Goal: Task Accomplishment & Management: Manage account settings

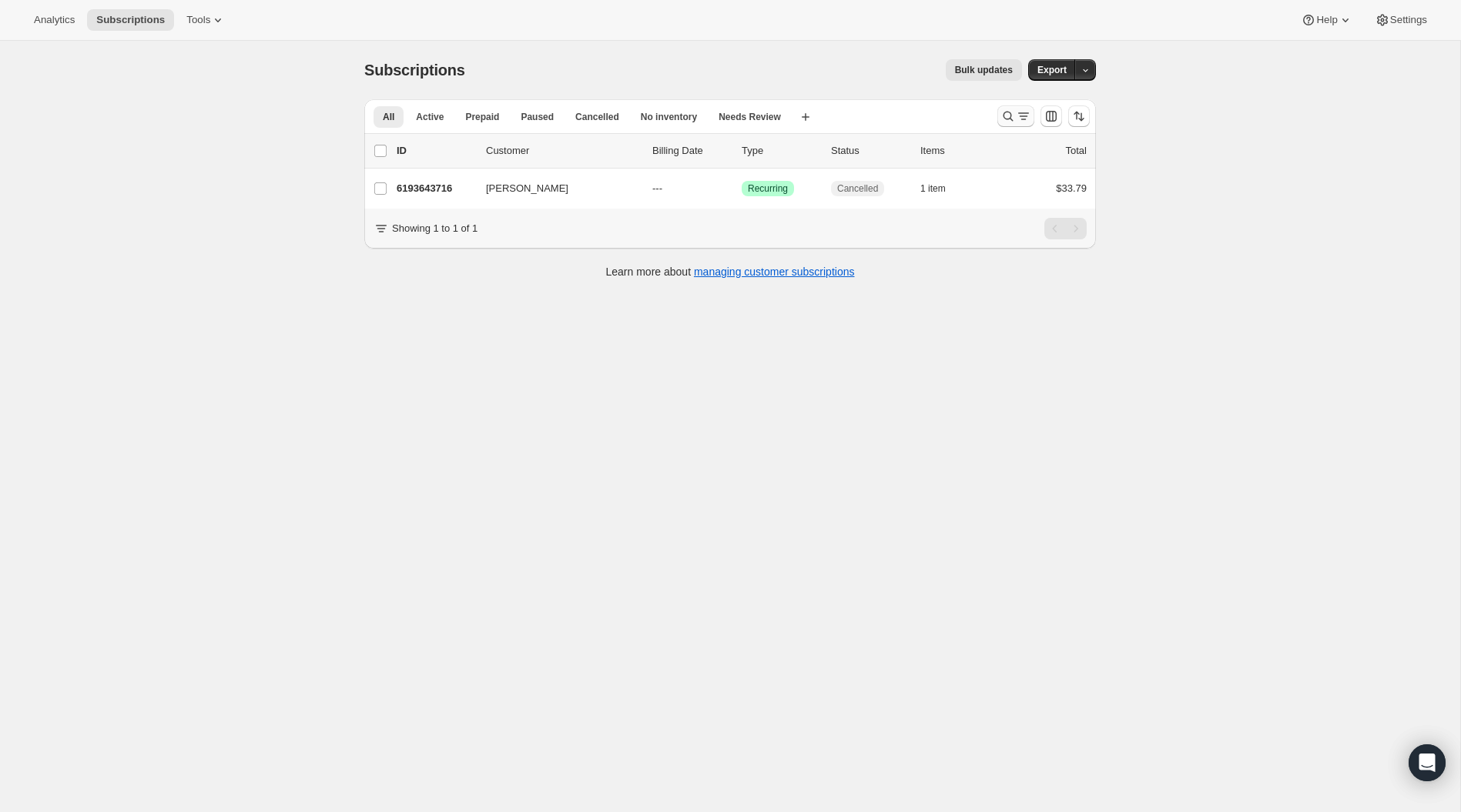
click at [1013, 121] on icon "Search and filter results" at bounding box center [1008, 116] width 16 height 16
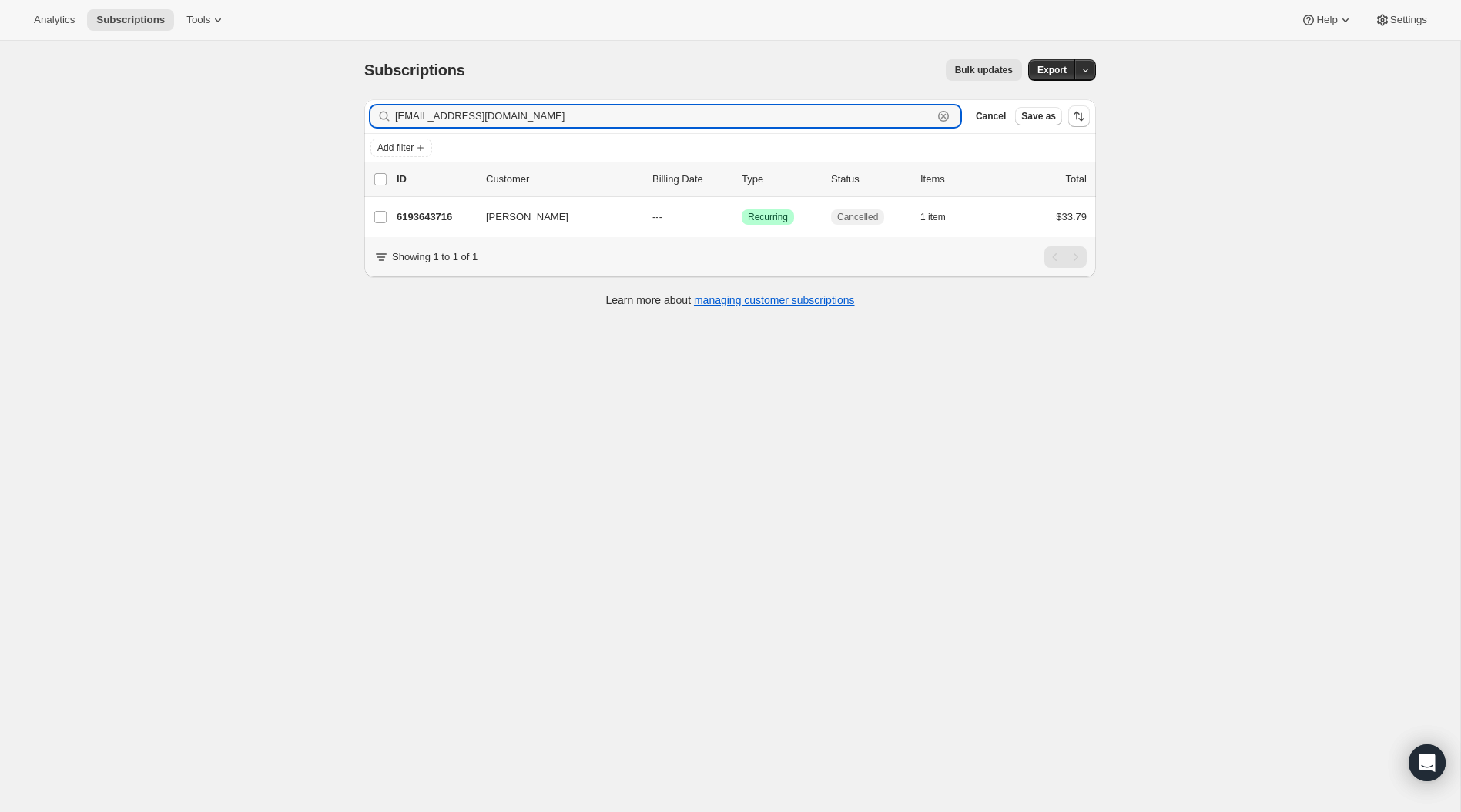
click at [946, 119] on icon "button" at bounding box center [943, 116] width 10 height 10
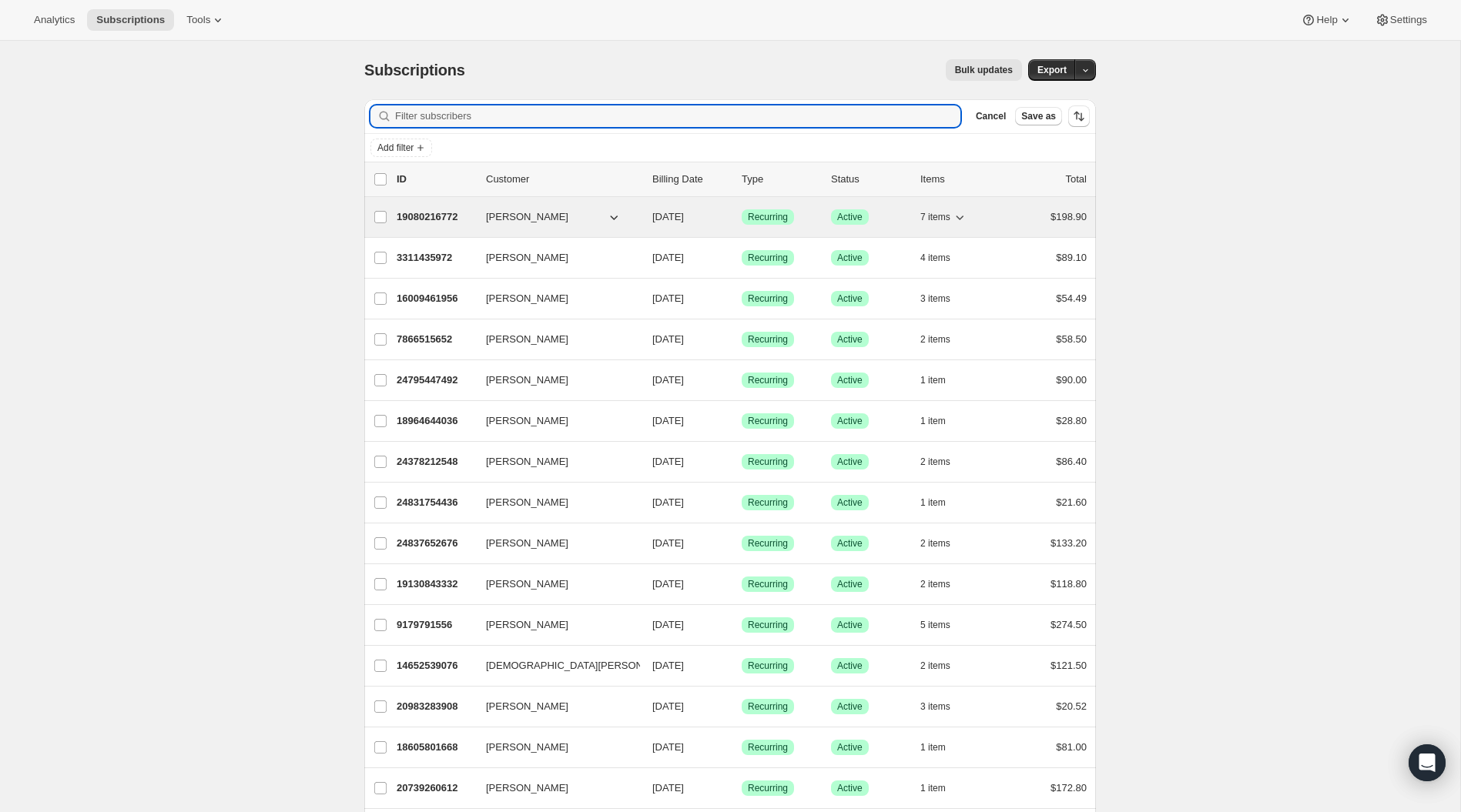
click at [610, 217] on icon "button" at bounding box center [614, 218] width 16 height 16
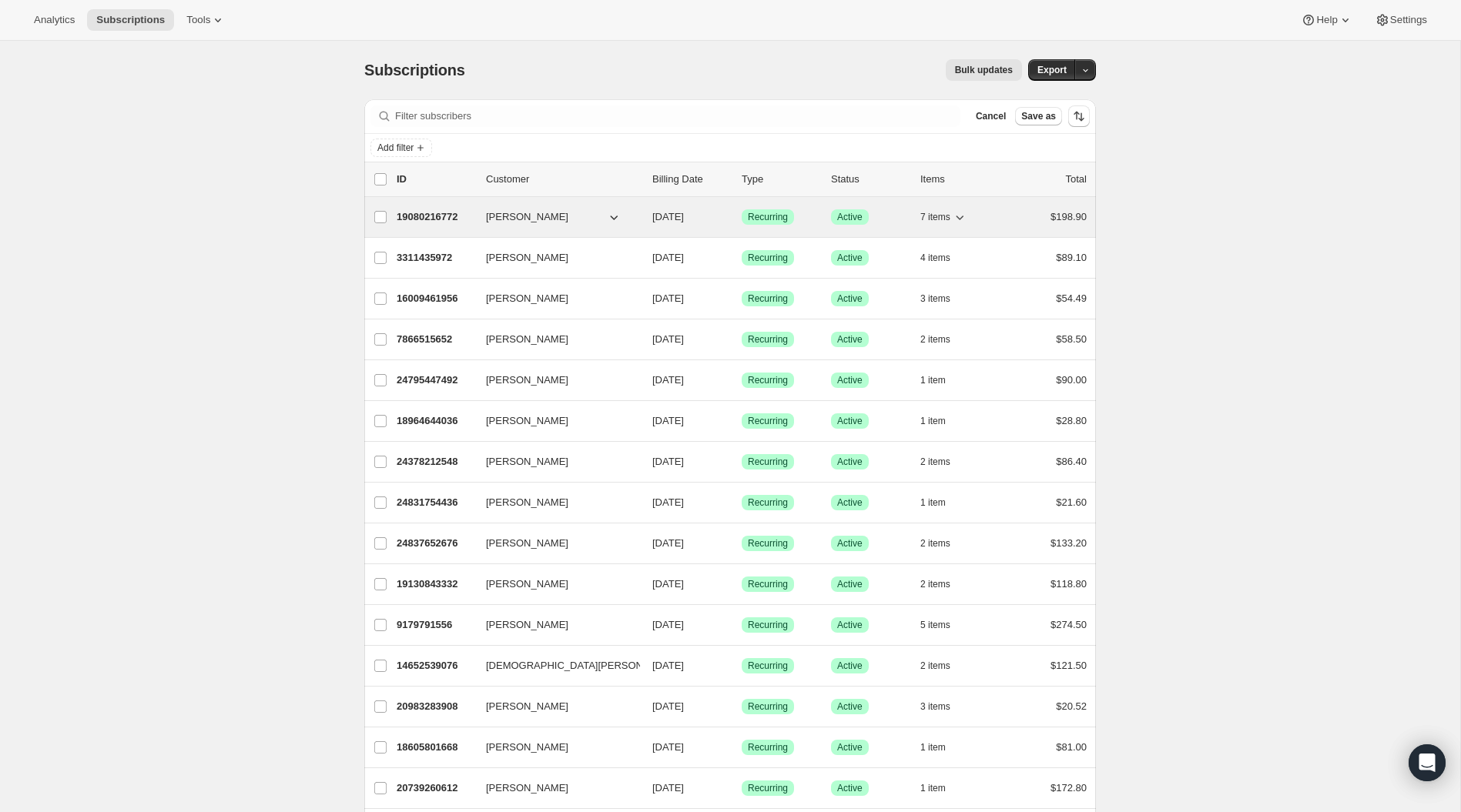
click at [959, 213] on icon "button" at bounding box center [960, 218] width 16 height 16
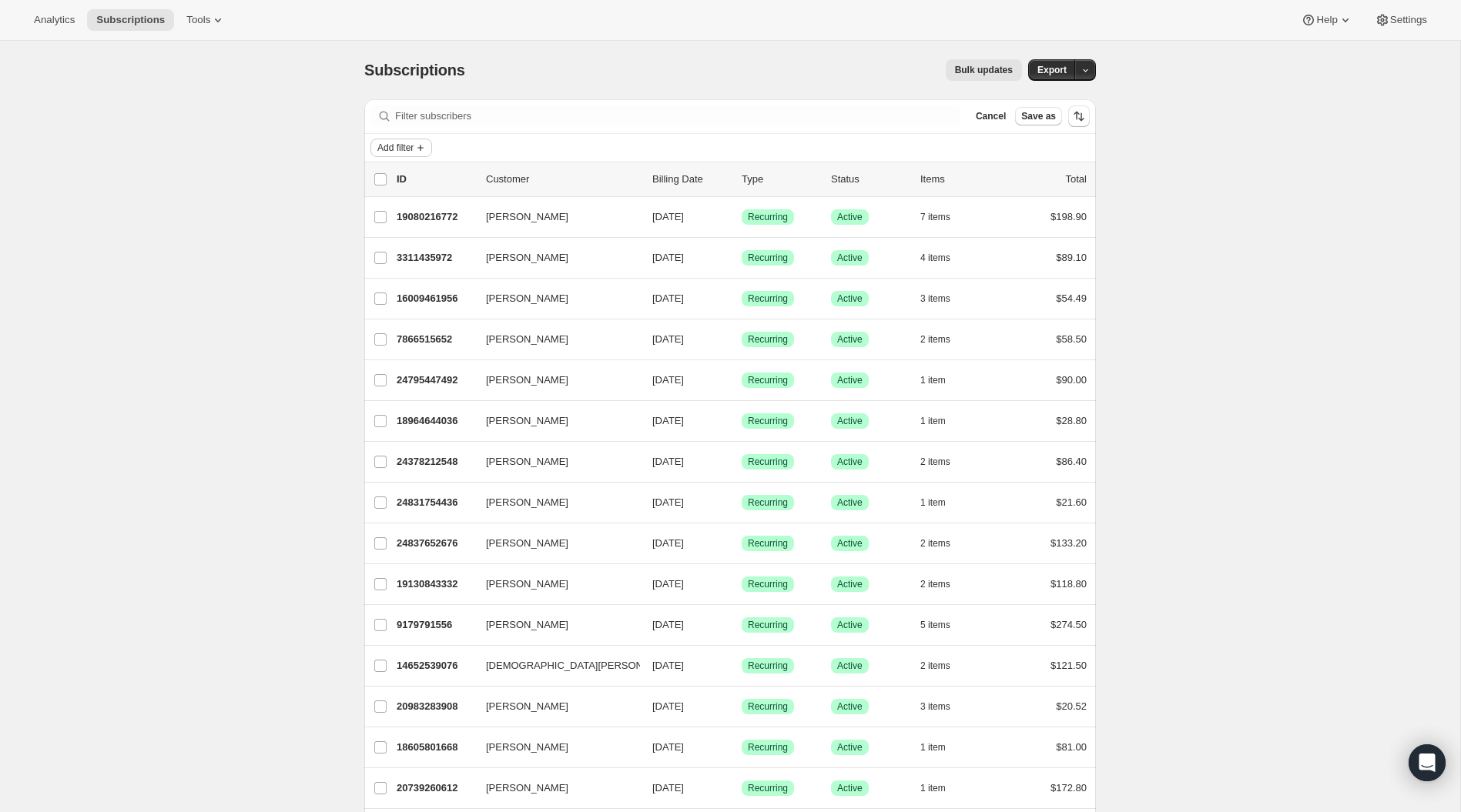
click at [409, 147] on span "Add filter" at bounding box center [395, 147] width 36 height 12
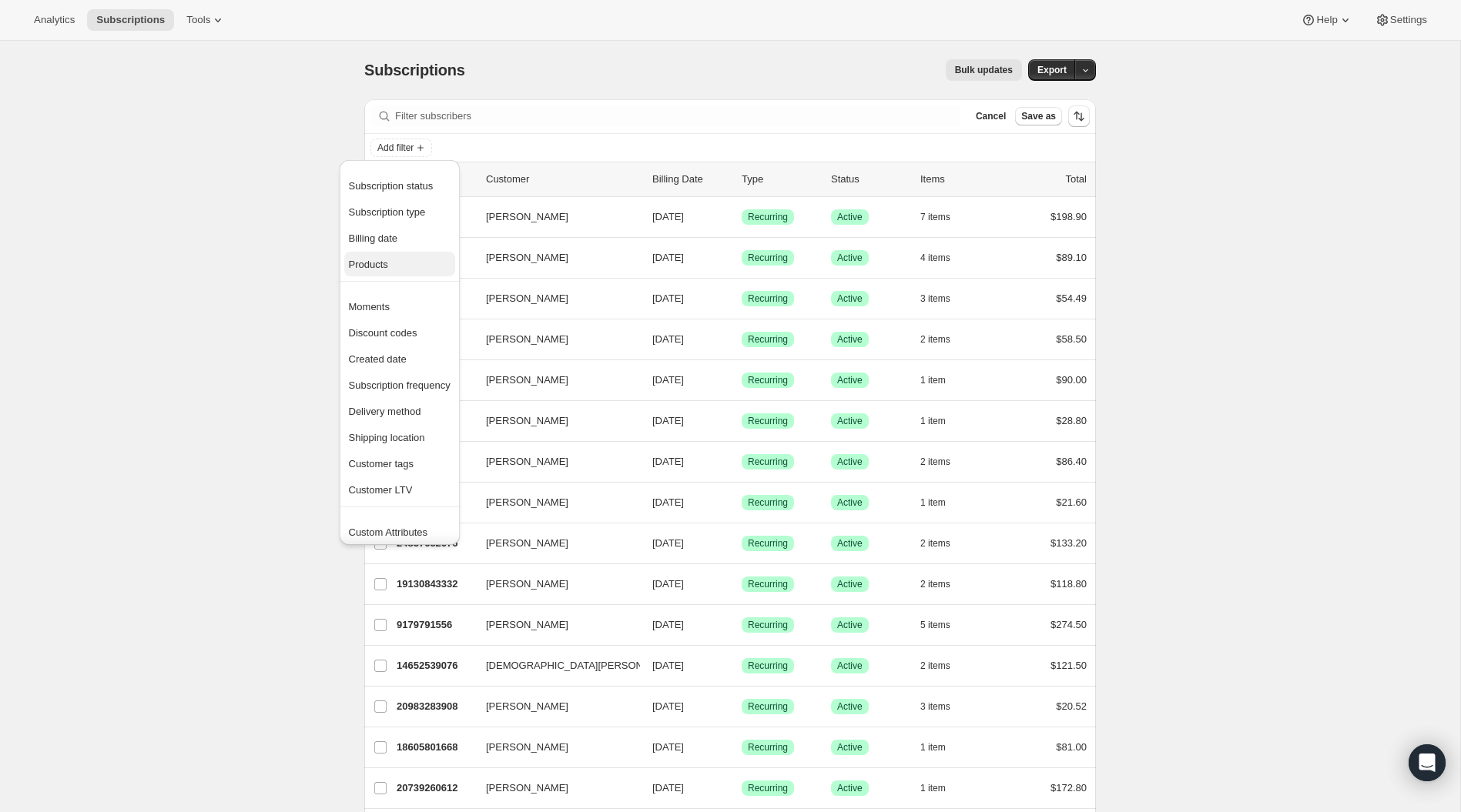
click at [384, 264] on span "Products" at bounding box center [368, 263] width 39 height 11
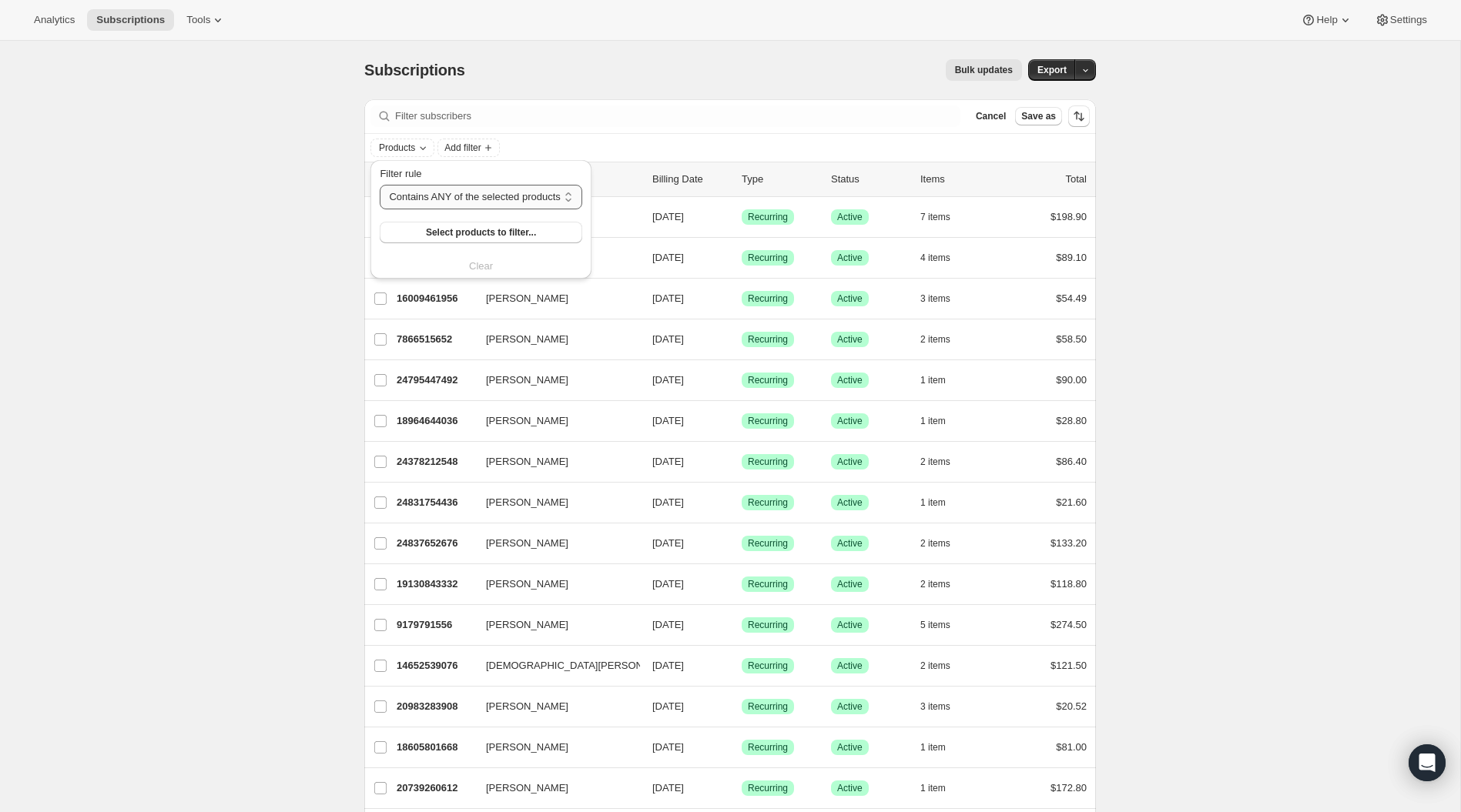
click at [479, 195] on select "Contains ANY of the selected products Contains ALL of the selected products Con…" at bounding box center [480, 197] width 202 height 24
click at [380, 185] on select "Contains ANY of the selected products Contains ALL of the selected products Con…" at bounding box center [480, 197] width 202 height 24
click at [472, 233] on span "Select products to filter..." at bounding box center [480, 232] width 110 height 12
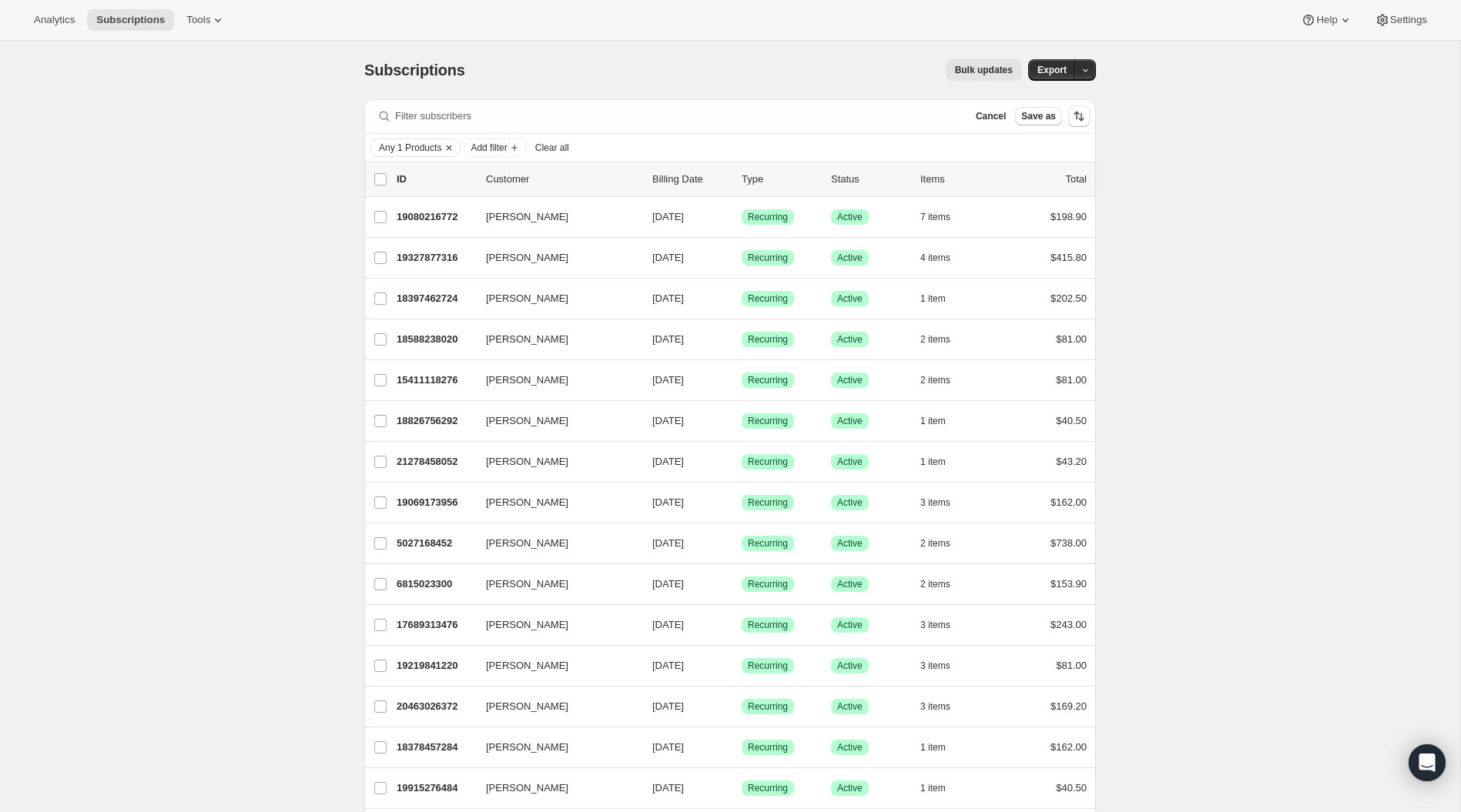
click at [411, 146] on span "Any 1 Products" at bounding box center [410, 147] width 62 height 12
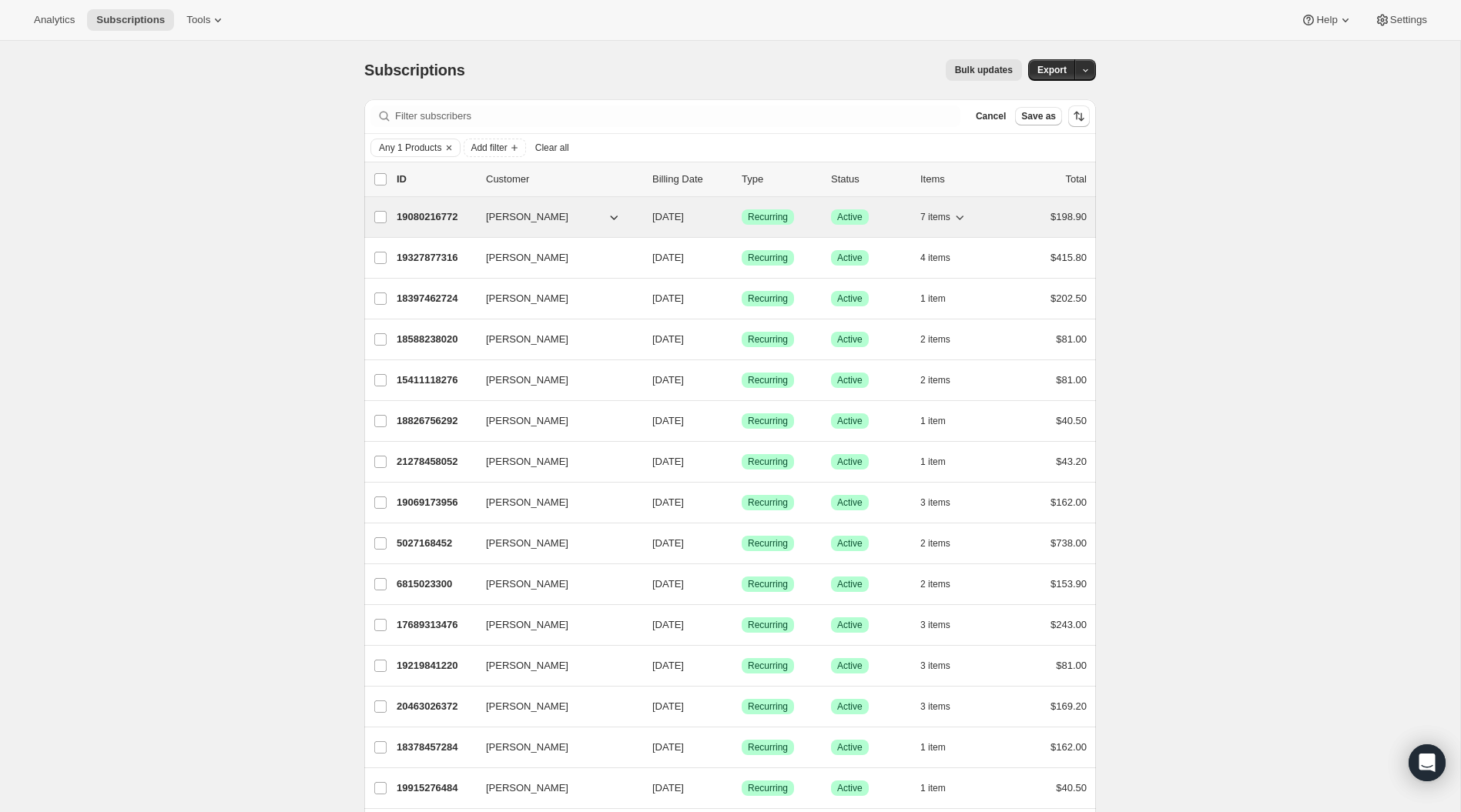
click at [616, 214] on icon "button" at bounding box center [614, 218] width 16 height 16
click at [616, 217] on icon "button" at bounding box center [614, 218] width 16 height 16
click at [966, 215] on icon "button" at bounding box center [960, 218] width 16 height 16
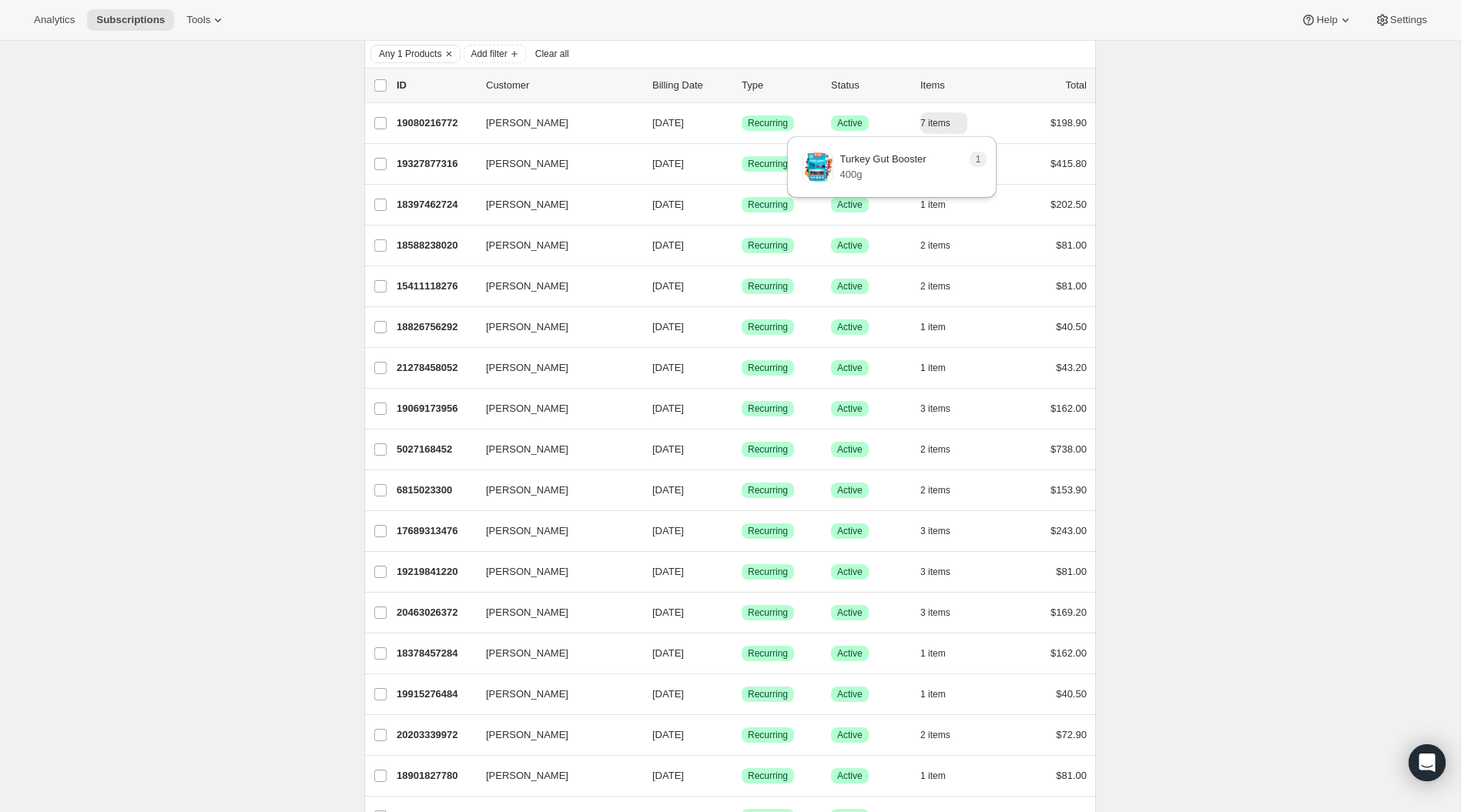
scroll to position [133, 0]
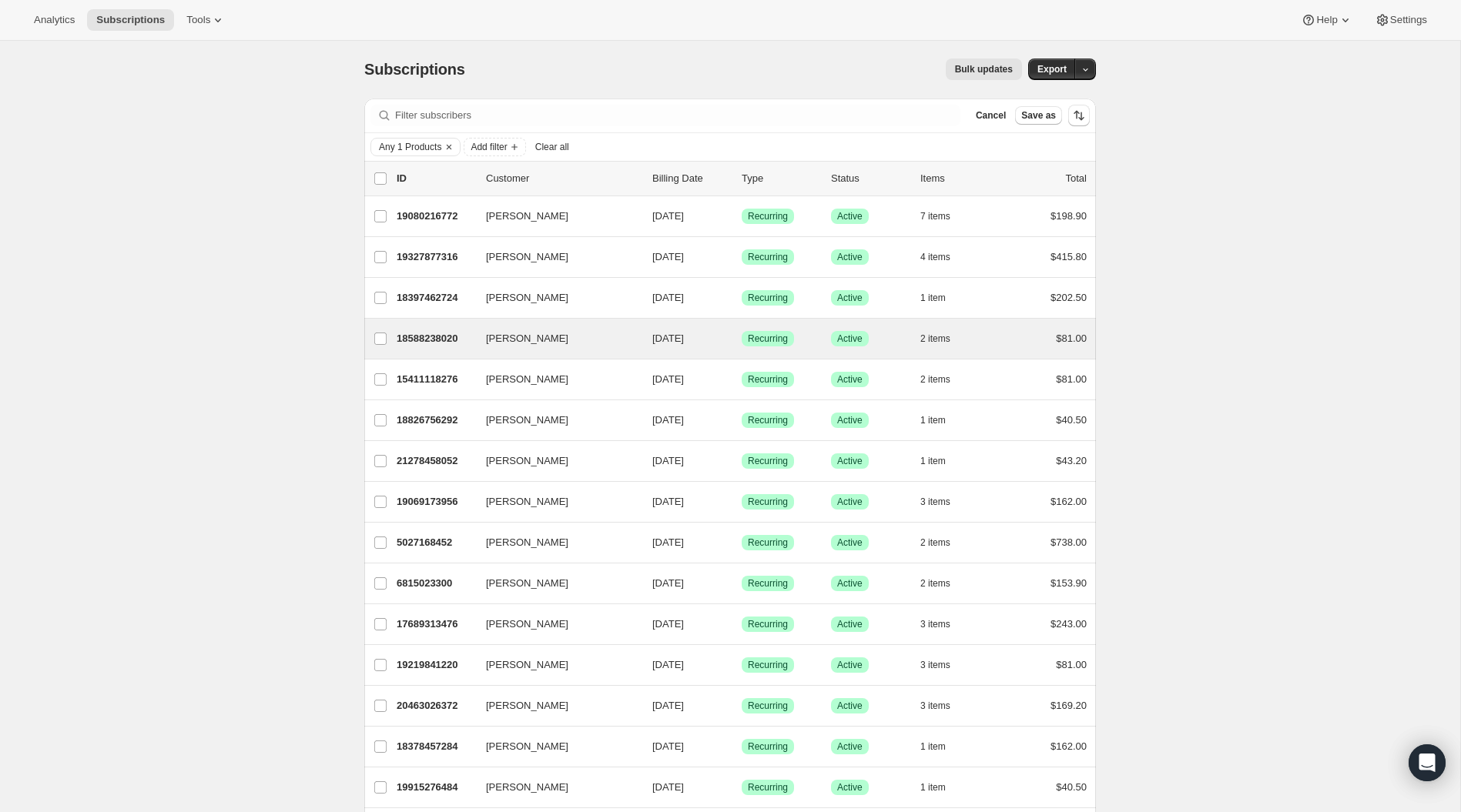
scroll to position [0, 0]
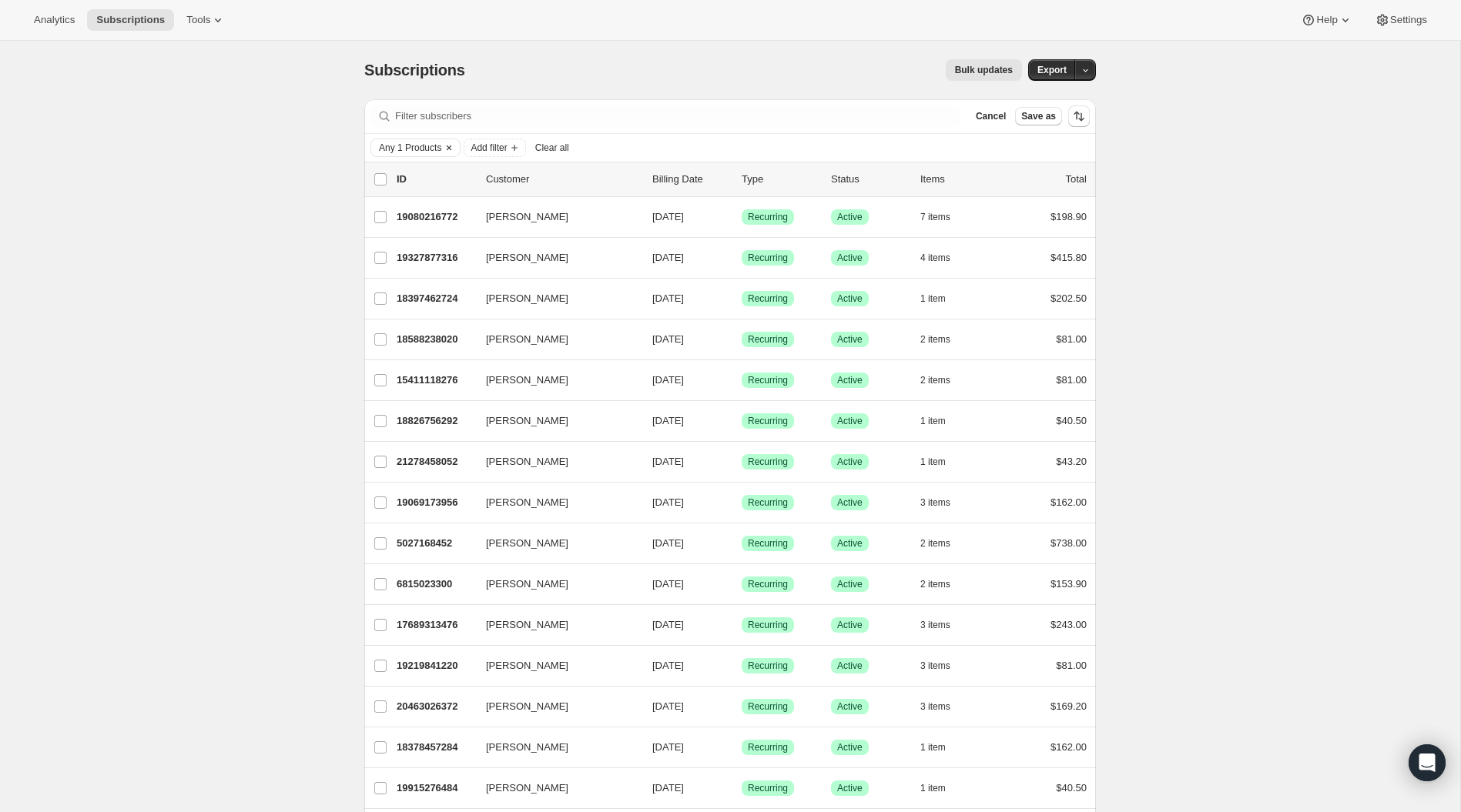
click at [416, 146] on span "Any 1 Products" at bounding box center [410, 147] width 62 height 12
click at [478, 185] on select "Contains ANY of the selected products Contains ALL of the selected products Con…" at bounding box center [480, 197] width 202 height 24
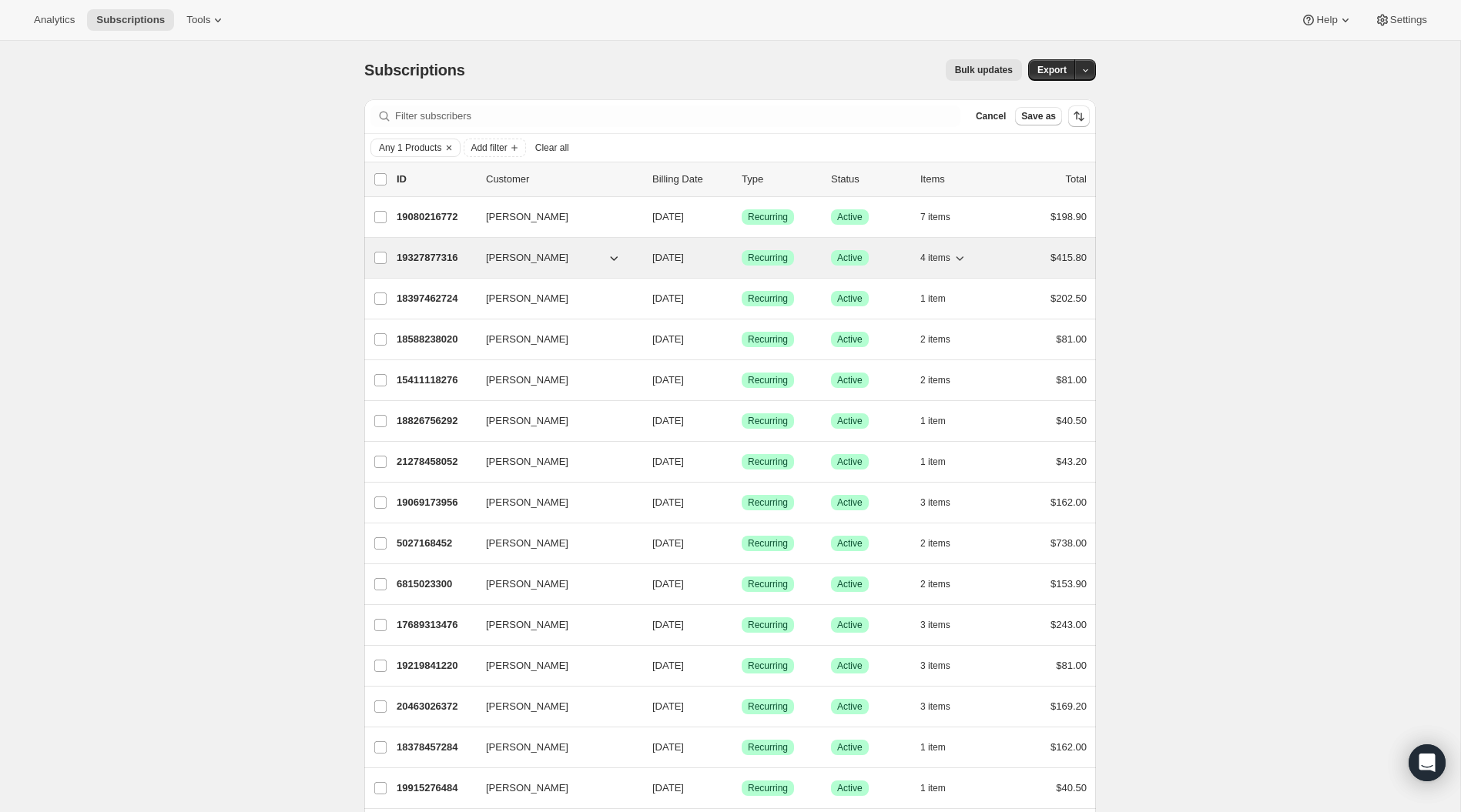
click at [962, 251] on icon "button" at bounding box center [960, 258] width 16 height 16
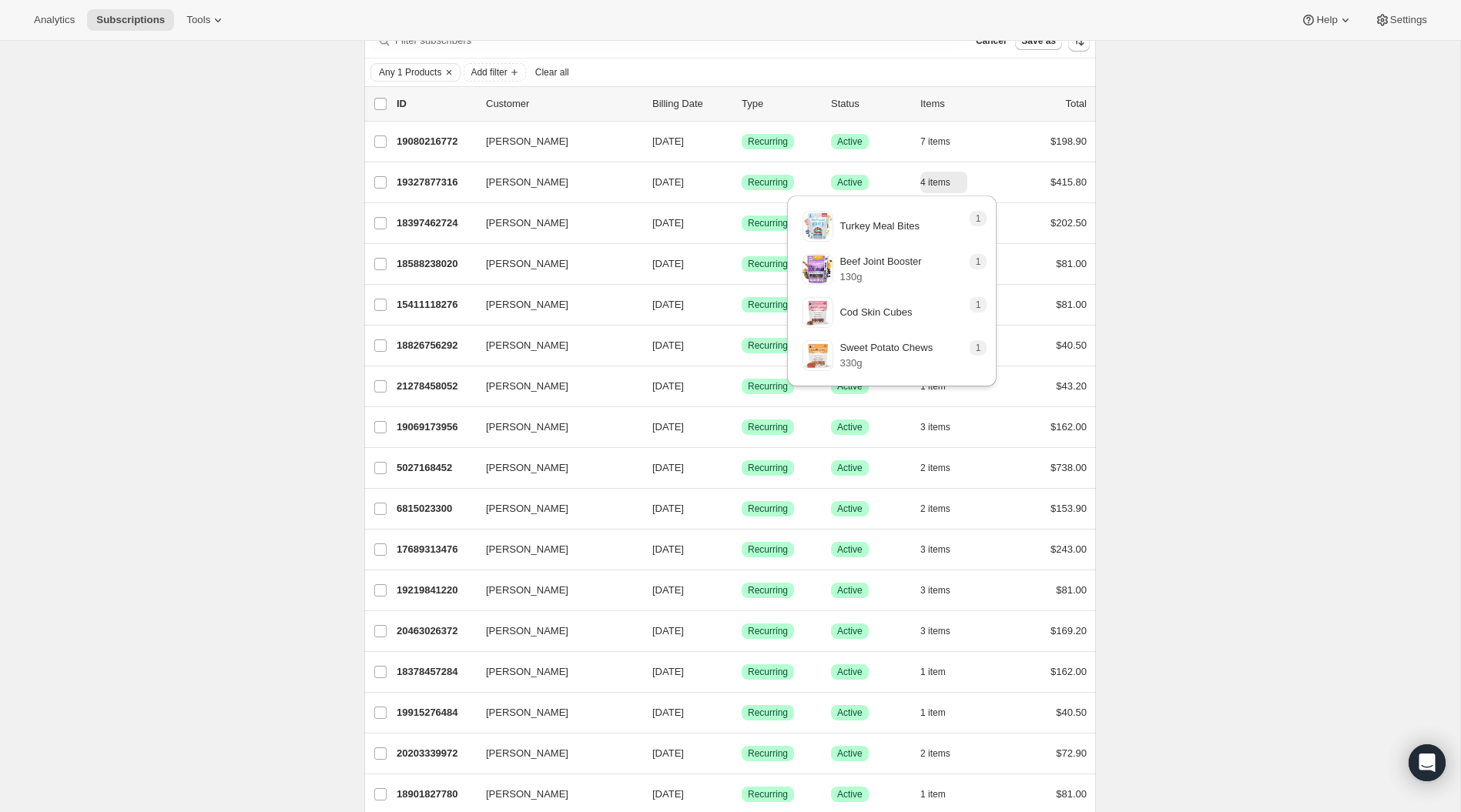
scroll to position [81, 0]
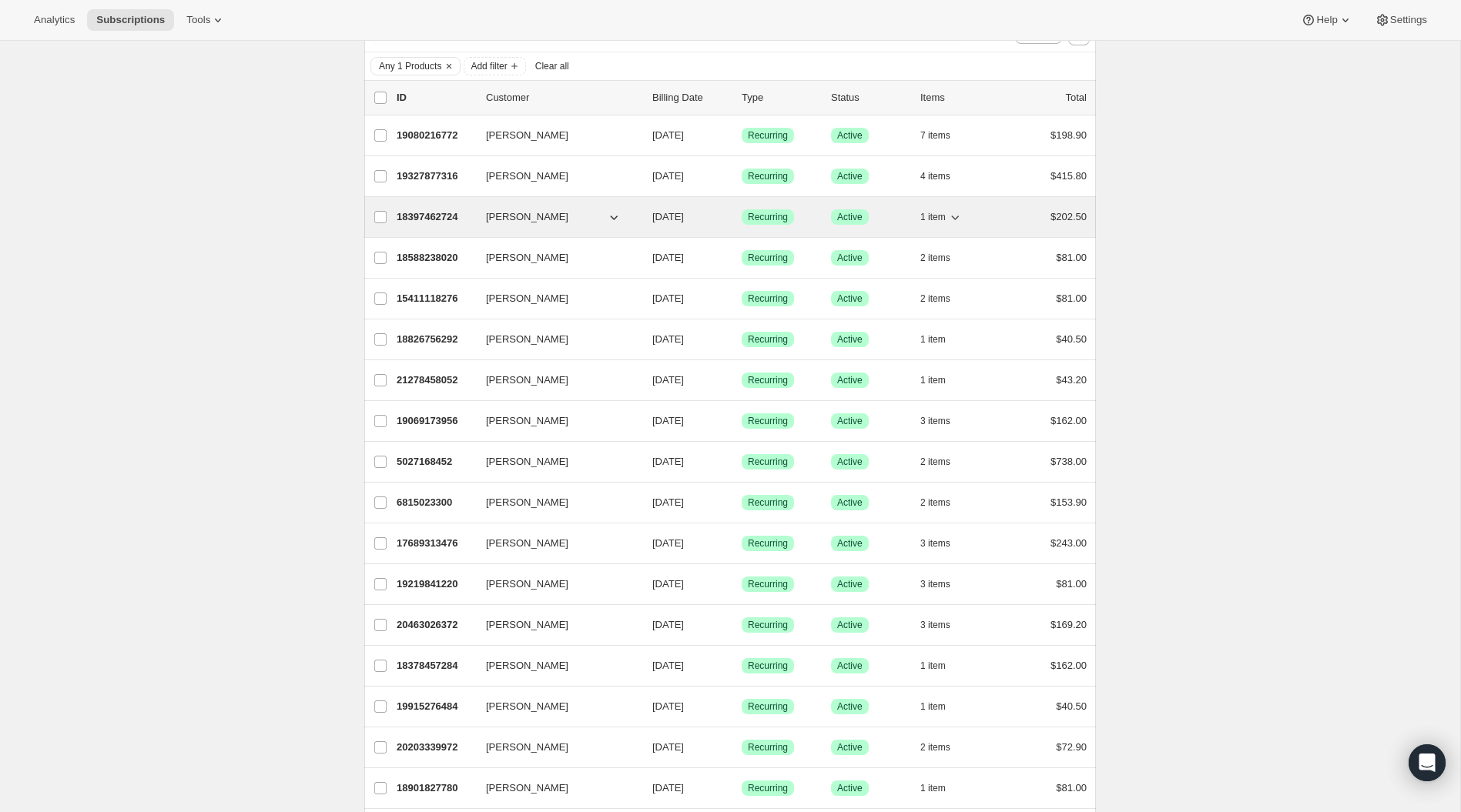
click at [955, 215] on icon "button" at bounding box center [955, 218] width 16 height 16
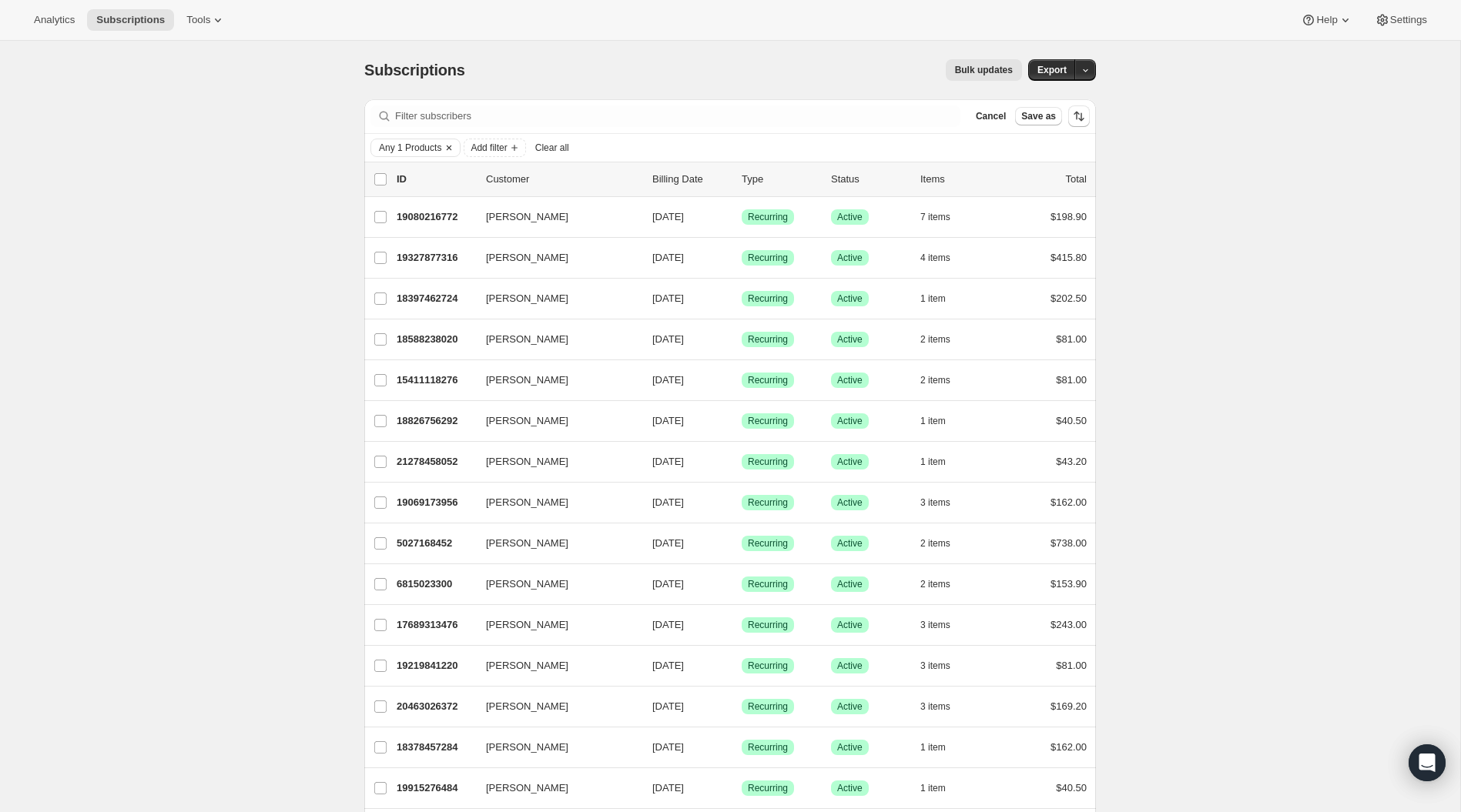
click at [451, 146] on icon "Clear" at bounding box center [448, 147] width 4 height 4
click at [418, 146] on icon "Add filter" at bounding box center [421, 147] width 12 height 12
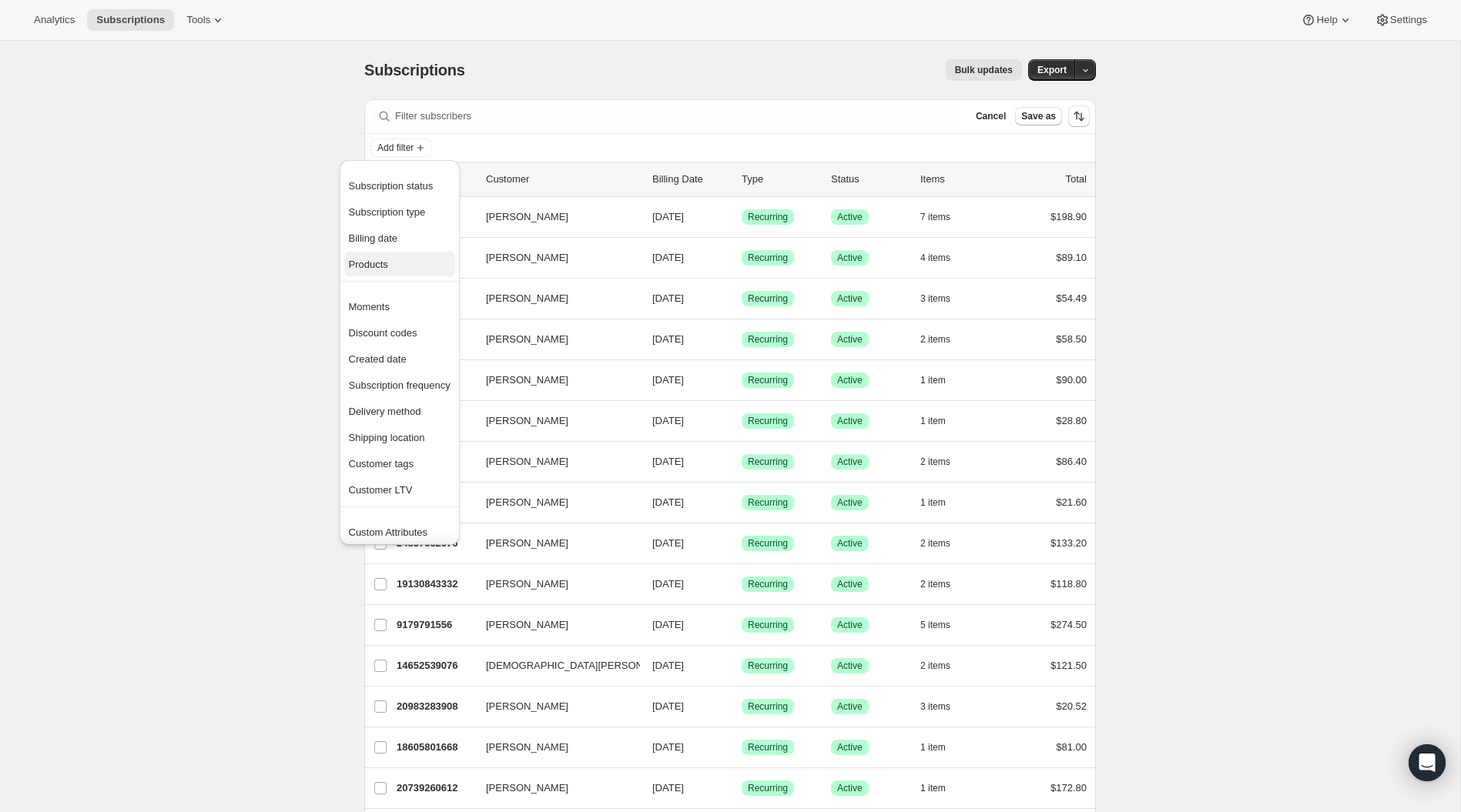
click at [377, 266] on span "Products" at bounding box center [368, 263] width 39 height 11
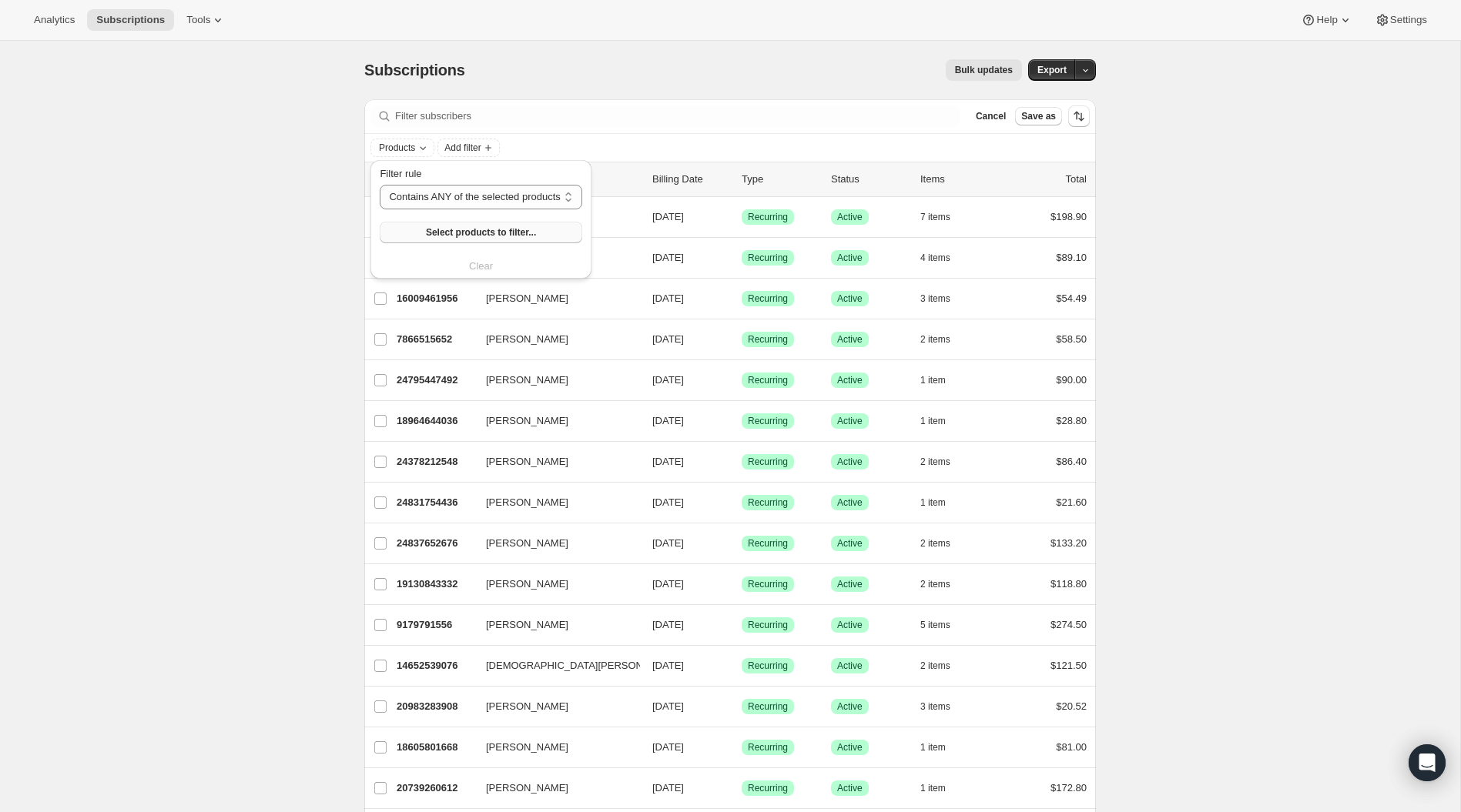
click at [435, 231] on span "Select products to filter..." at bounding box center [480, 232] width 110 height 12
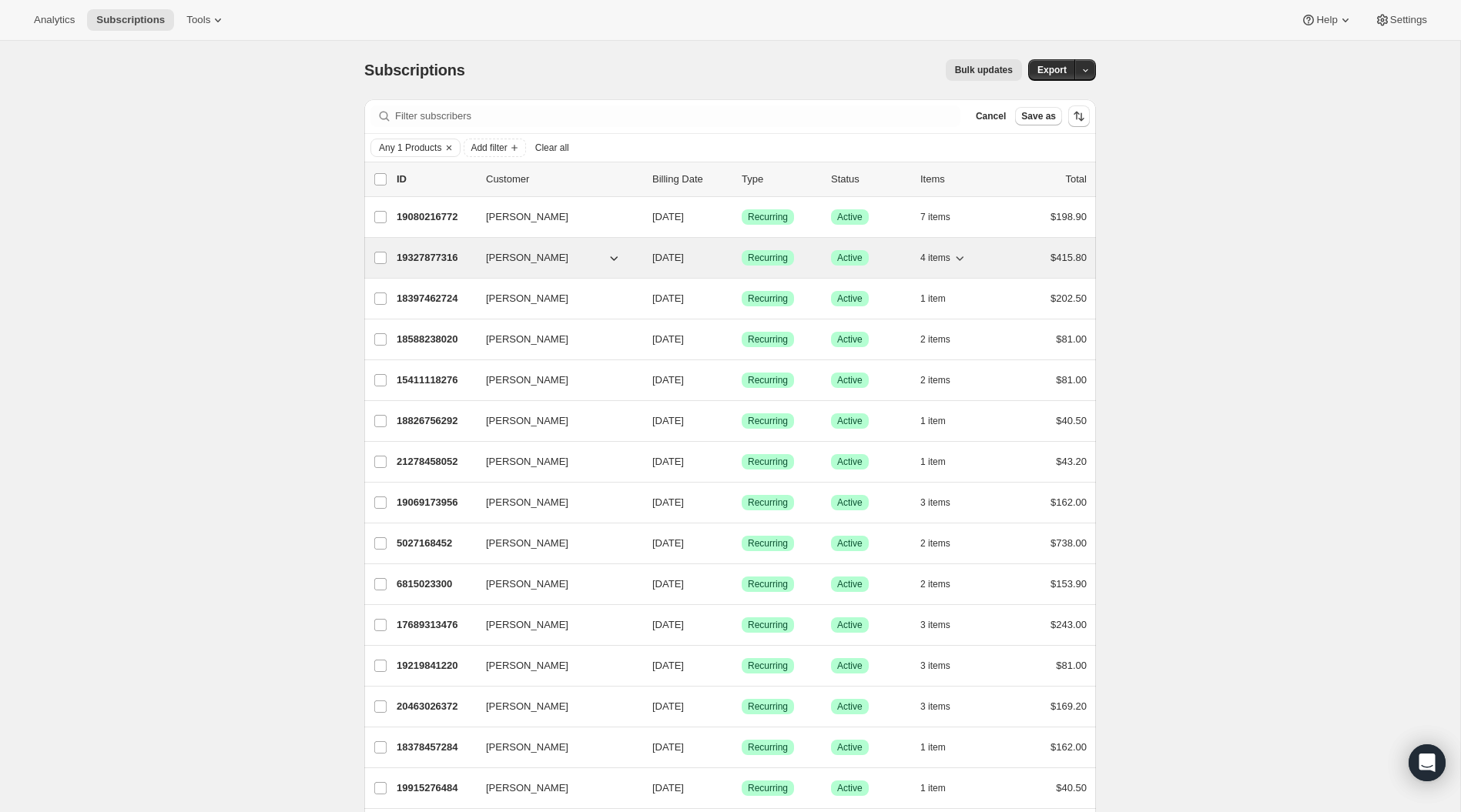
click at [973, 257] on div "4 items" at bounding box center [958, 257] width 77 height 22
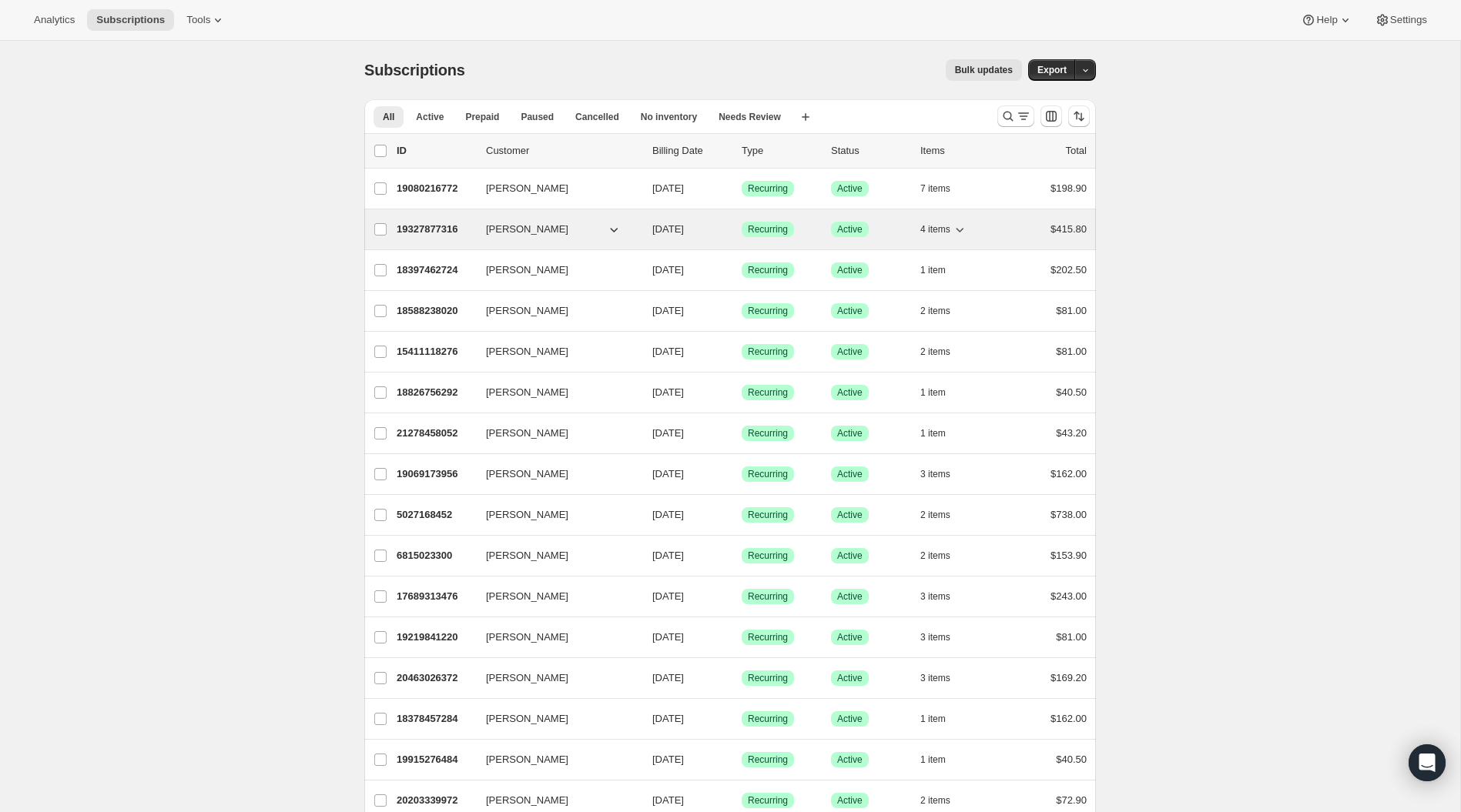
click at [966, 228] on icon "button" at bounding box center [960, 230] width 16 height 16
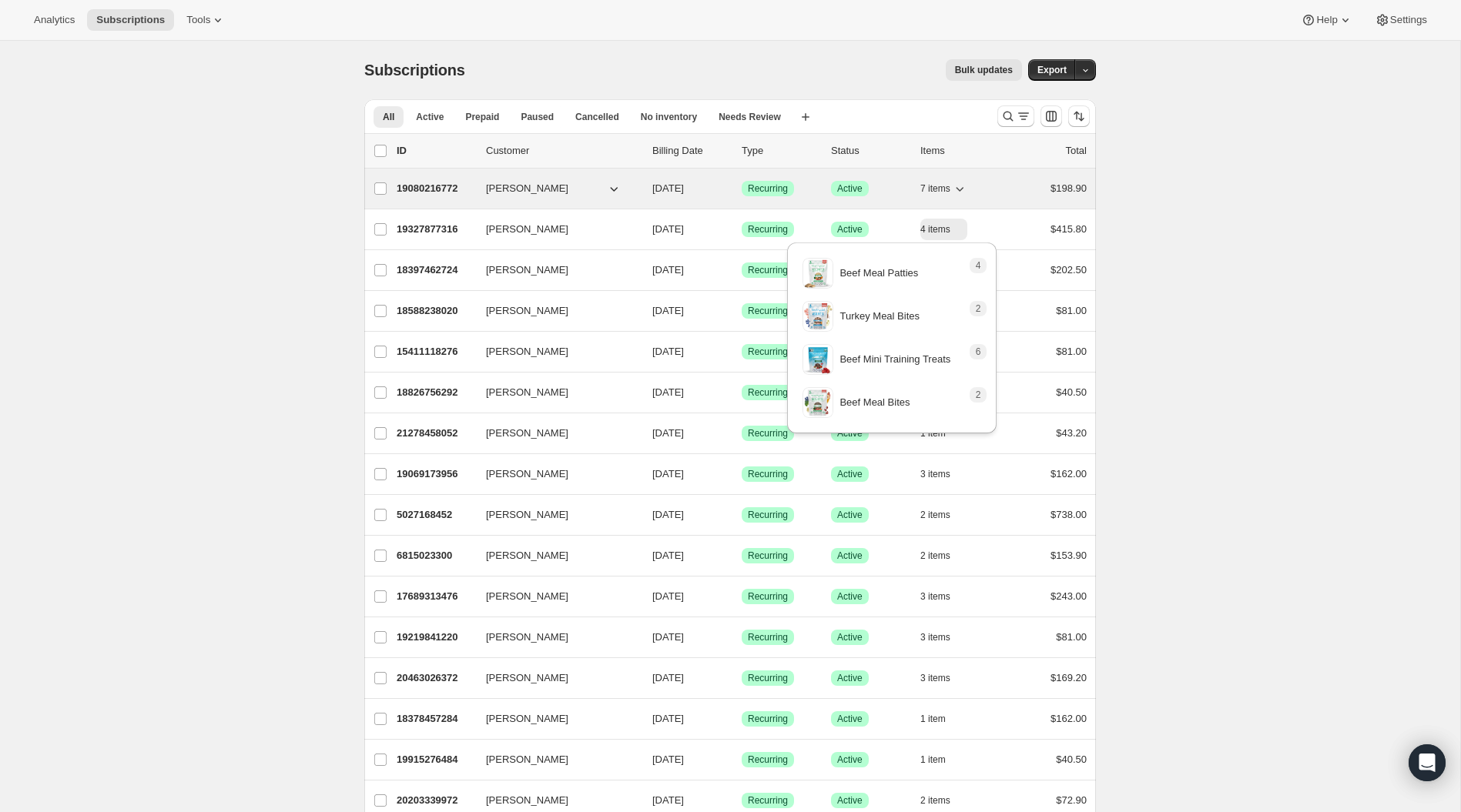
click at [962, 187] on icon "button" at bounding box center [960, 189] width 16 height 16
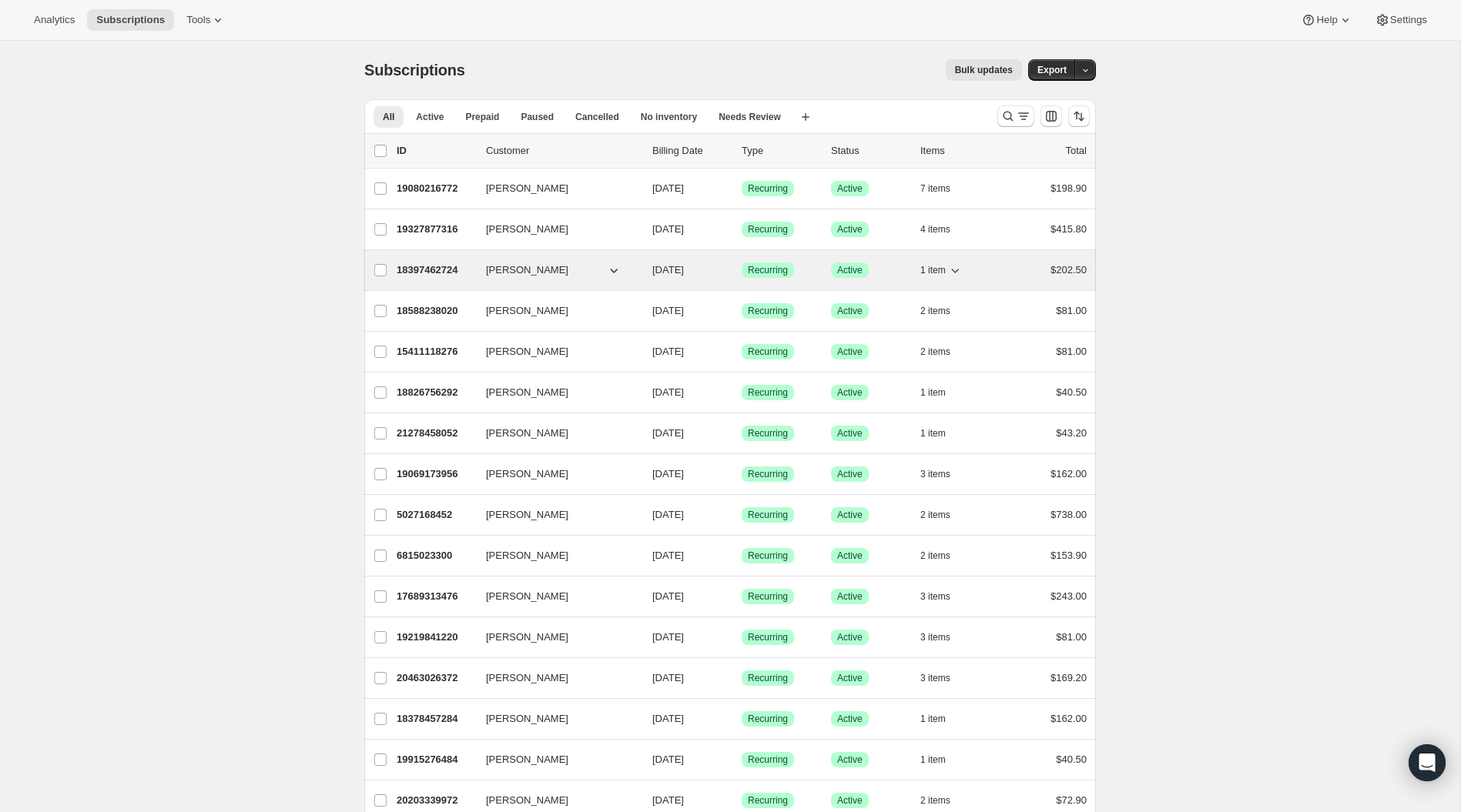
click at [957, 270] on icon "button" at bounding box center [955, 270] width 8 height 4
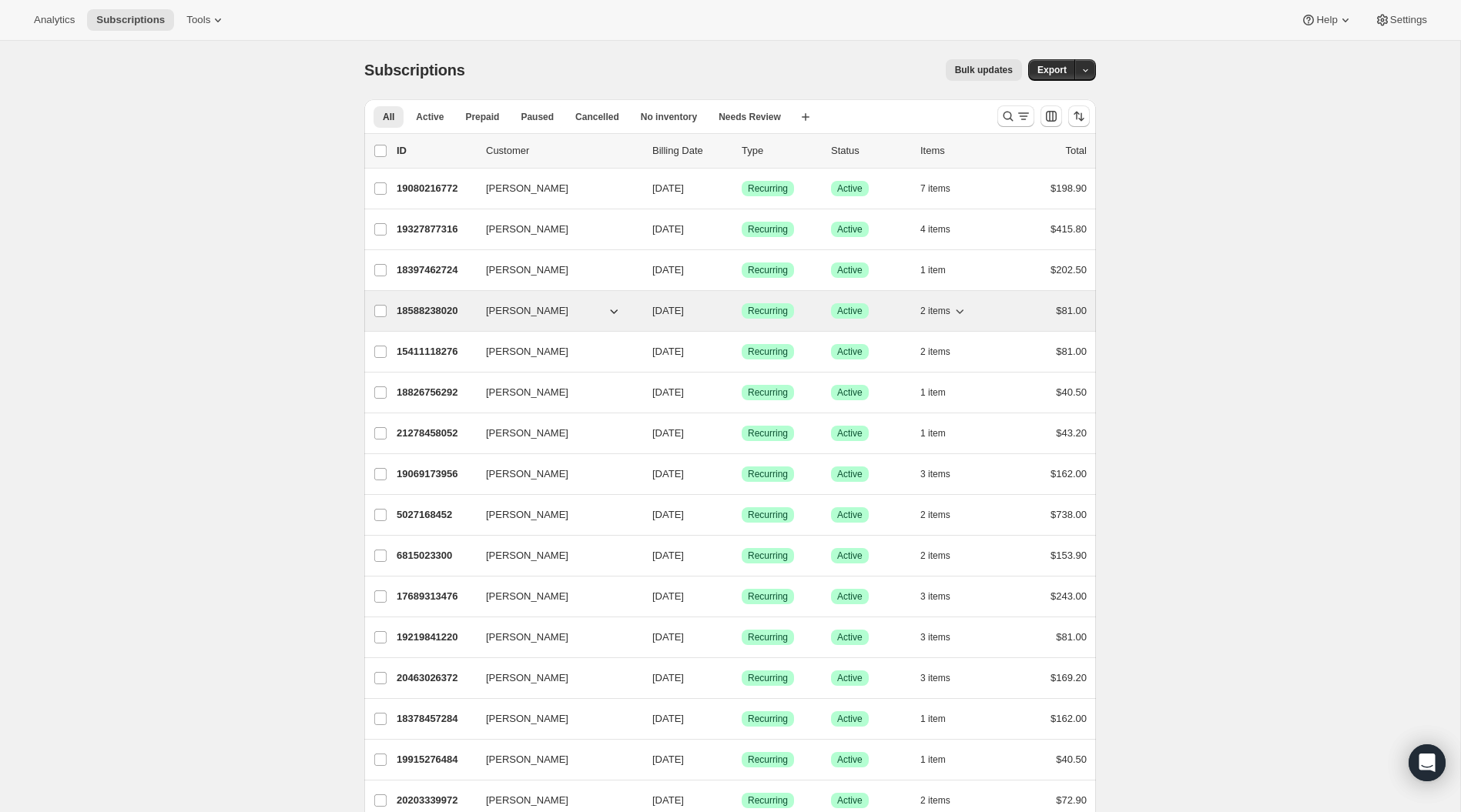
click at [962, 307] on icon "button" at bounding box center [960, 311] width 16 height 16
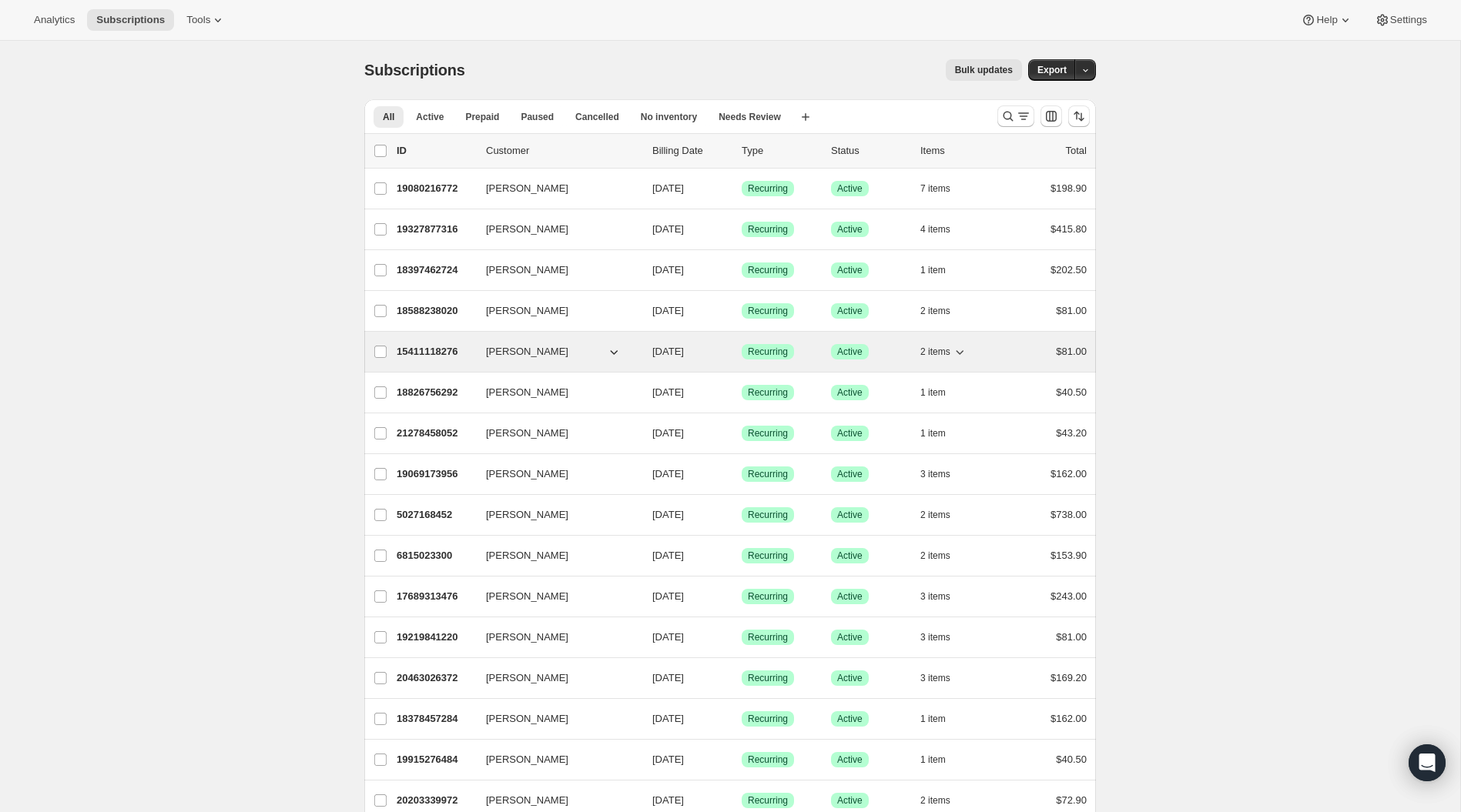
click at [960, 348] on icon "button" at bounding box center [960, 352] width 16 height 16
